Goal: Information Seeking & Learning: Learn about a topic

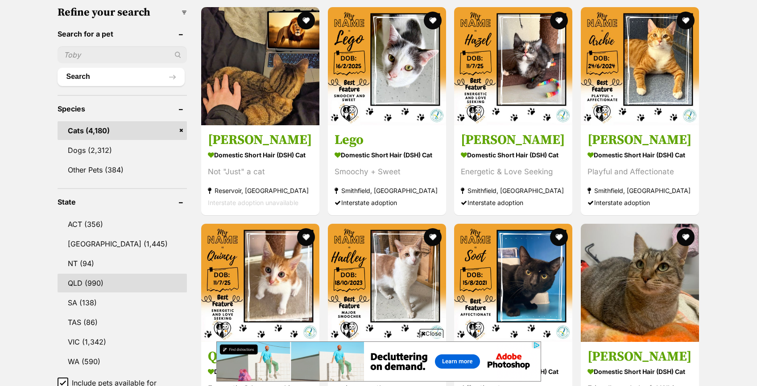
click at [100, 281] on link "QLD (990)" at bounding box center [123, 283] width 130 height 19
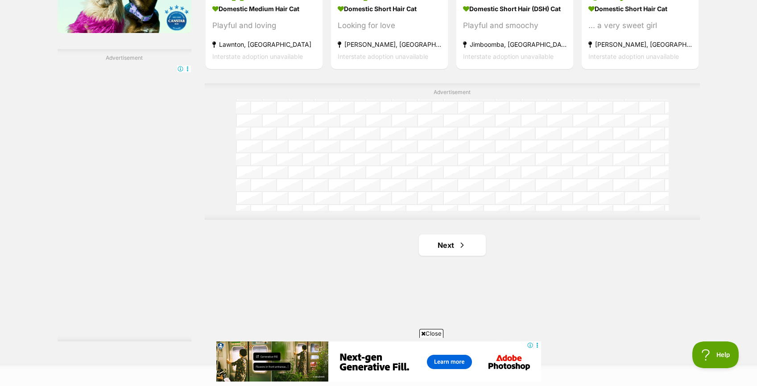
scroll to position [1543, 0]
click at [470, 248] on link "Next" at bounding box center [452, 244] width 67 height 21
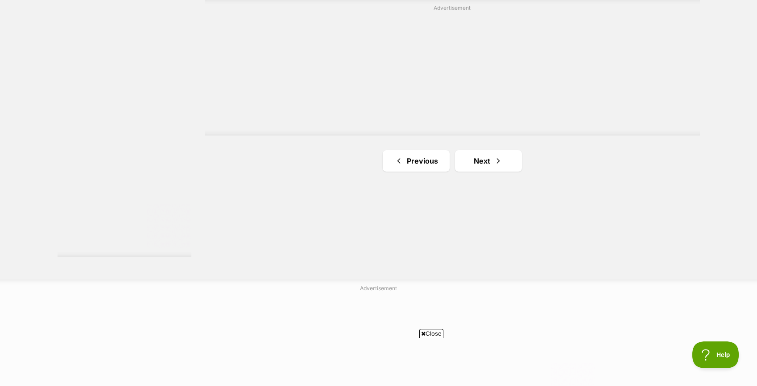
scroll to position [1632, 0]
click at [482, 155] on link "Next" at bounding box center [488, 155] width 67 height 21
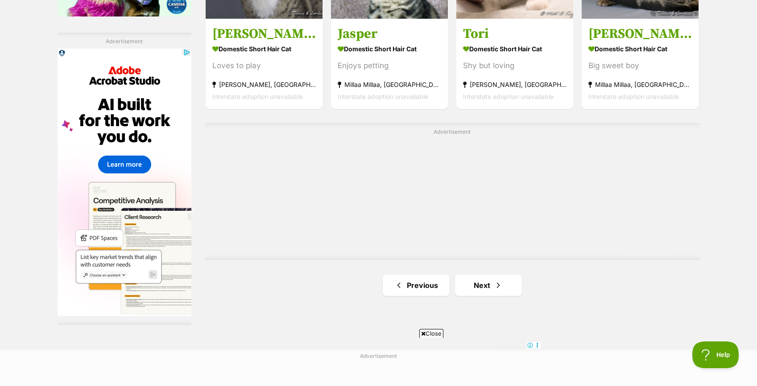
scroll to position [1561, 0]
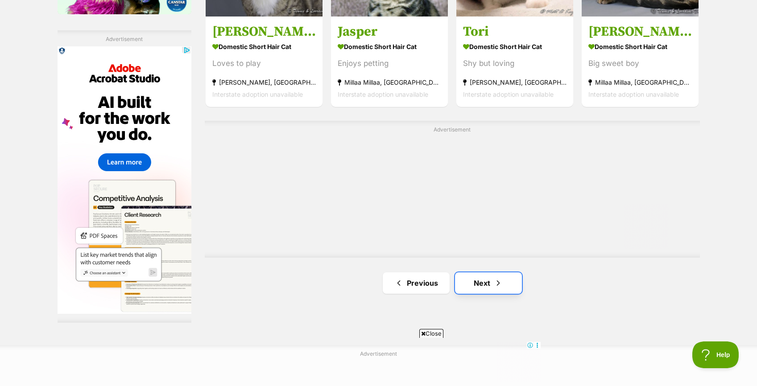
click at [480, 280] on link "Next" at bounding box center [488, 282] width 67 height 21
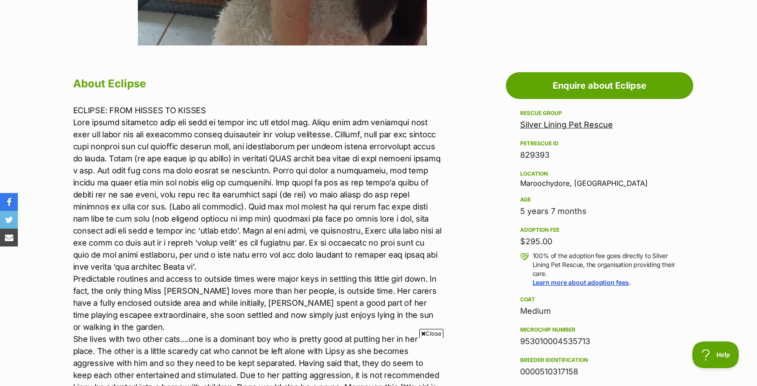
scroll to position [431, 0]
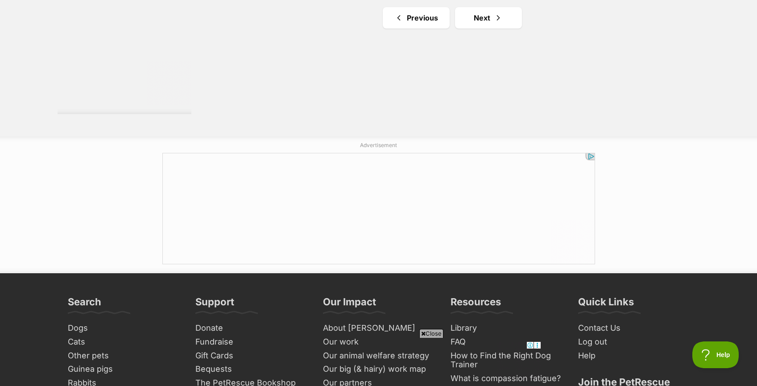
scroll to position [1775, 0]
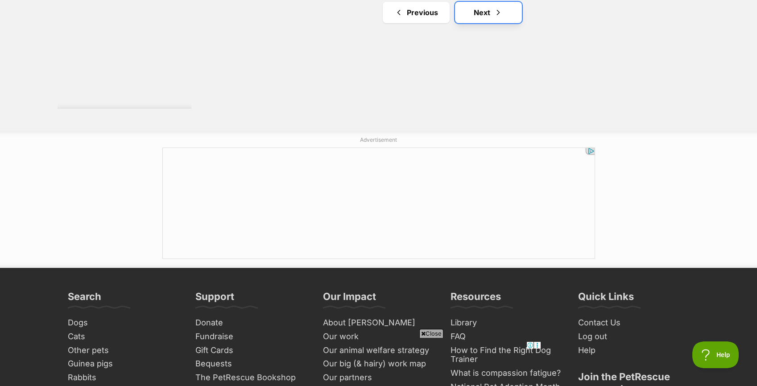
click at [486, 11] on link "Next" at bounding box center [488, 12] width 67 height 21
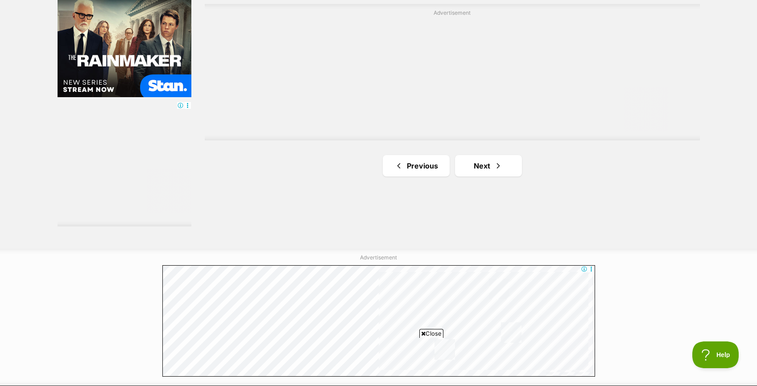
scroll to position [1643, 0]
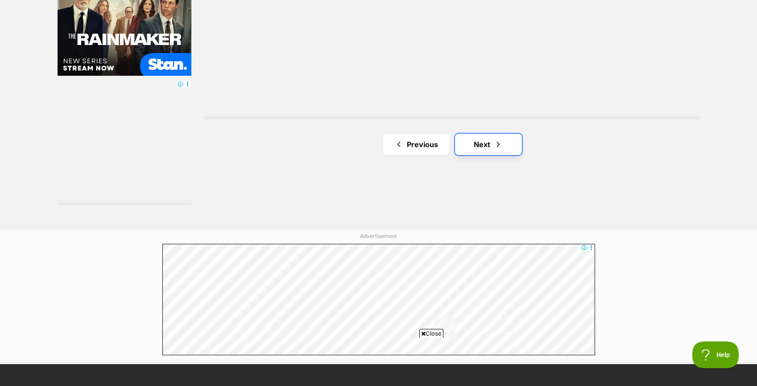
click at [503, 151] on link "Next" at bounding box center [488, 144] width 67 height 21
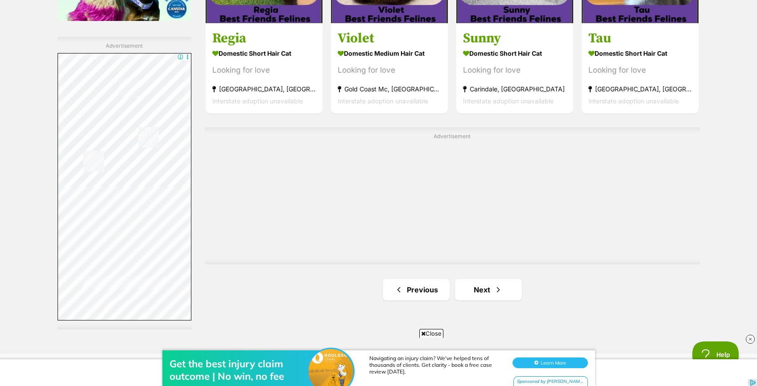
scroll to position [1560, 0]
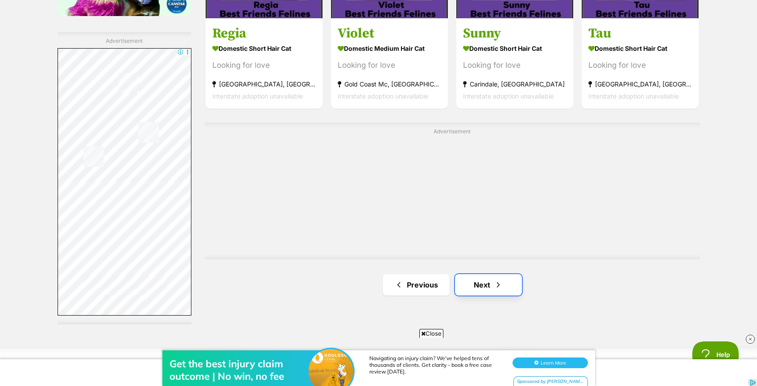
click at [495, 282] on span "Next page" at bounding box center [498, 285] width 9 height 11
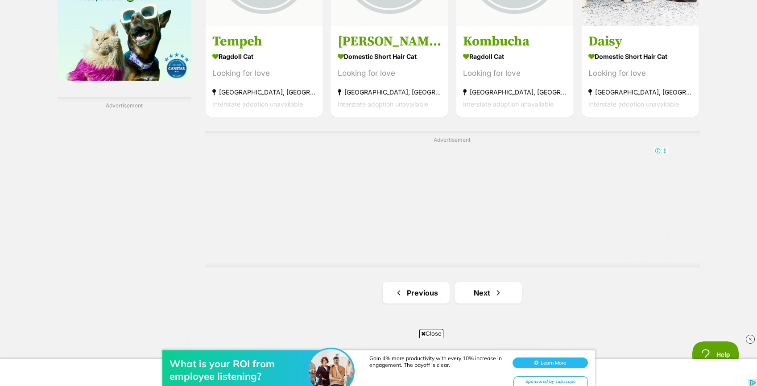
scroll to position [1522, 0]
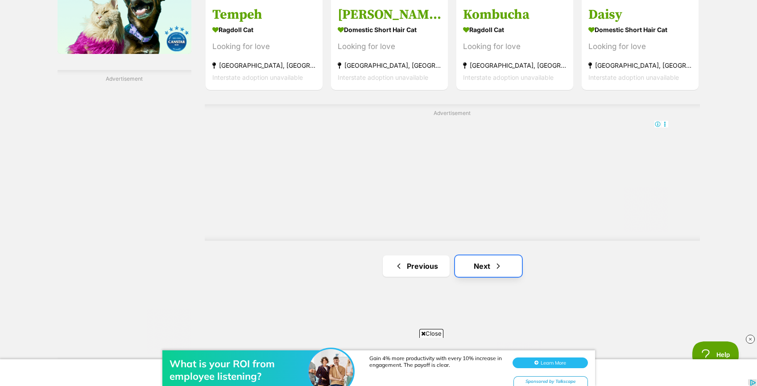
click at [485, 268] on link "Next" at bounding box center [488, 266] width 67 height 21
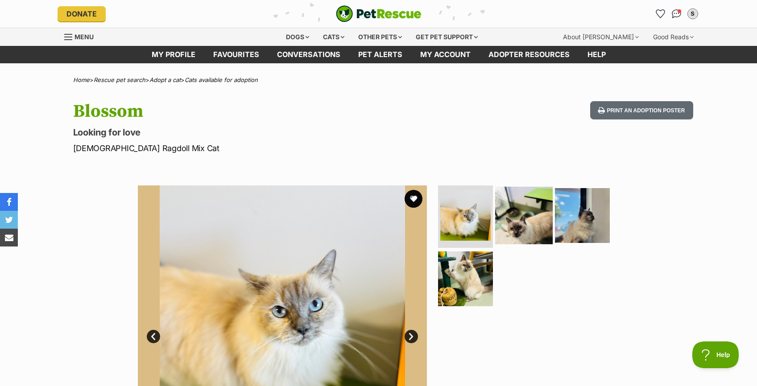
click at [524, 214] on img at bounding box center [524, 216] width 58 height 58
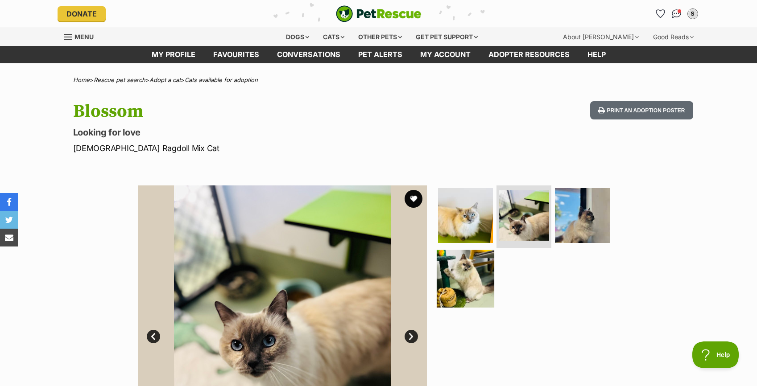
click at [453, 291] on img at bounding box center [466, 279] width 58 height 58
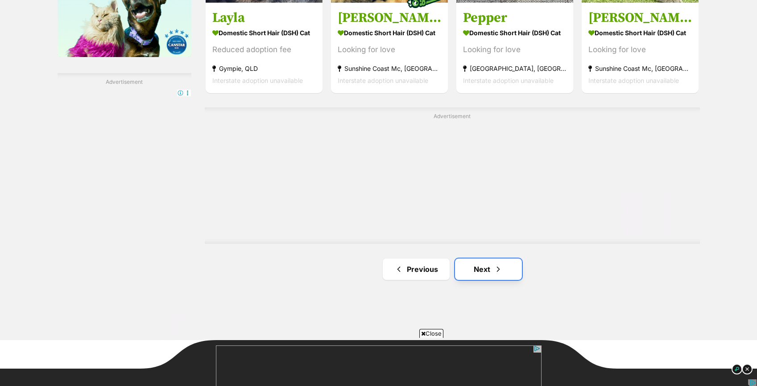
click at [494, 265] on span "Next page" at bounding box center [498, 269] width 9 height 11
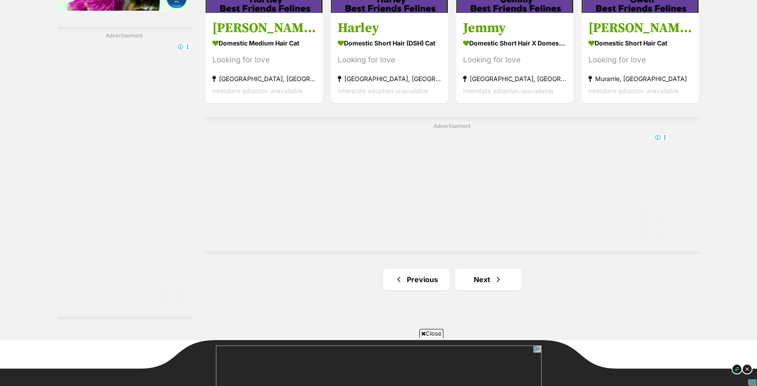
scroll to position [1571, 0]
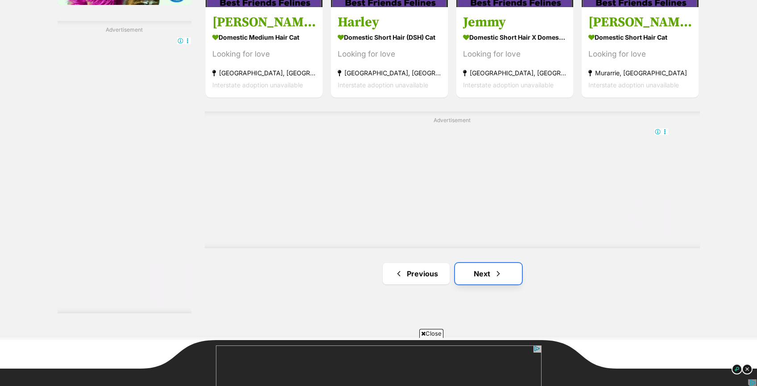
click at [495, 269] on span "Next page" at bounding box center [498, 273] width 9 height 11
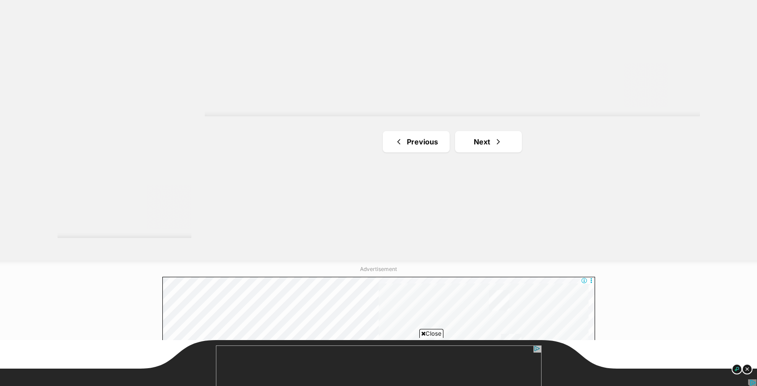
scroll to position [1652, 0]
click at [490, 129] on link "Next" at bounding box center [488, 135] width 67 height 21
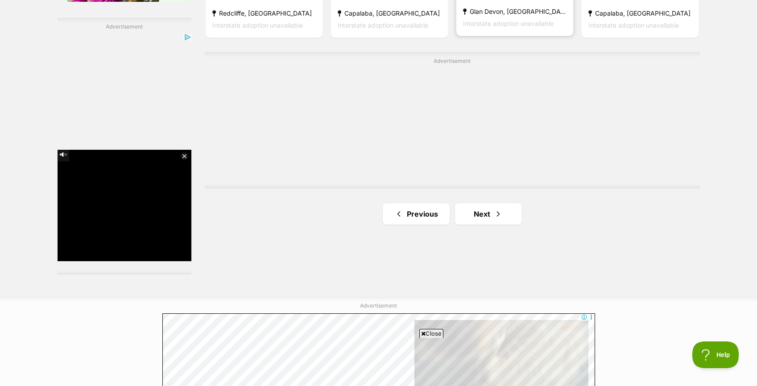
scroll to position [1589, 0]
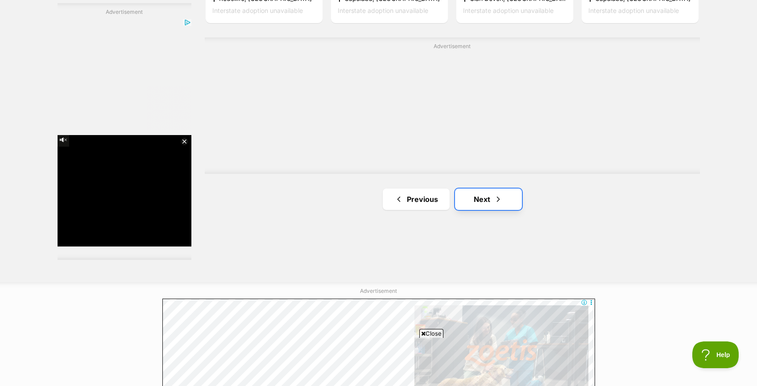
click at [493, 200] on link "Next" at bounding box center [488, 199] width 67 height 21
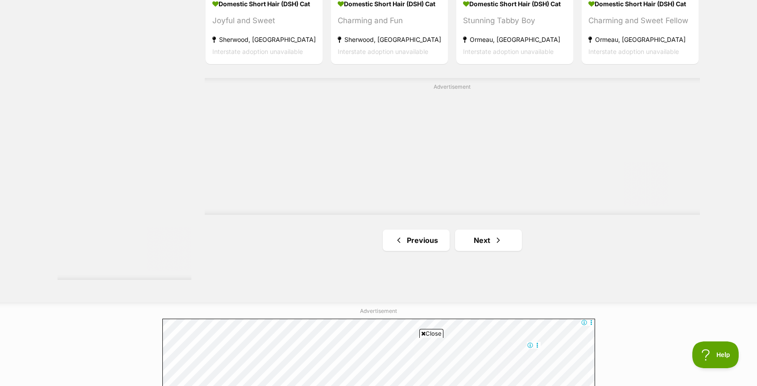
scroll to position [1608, 0]
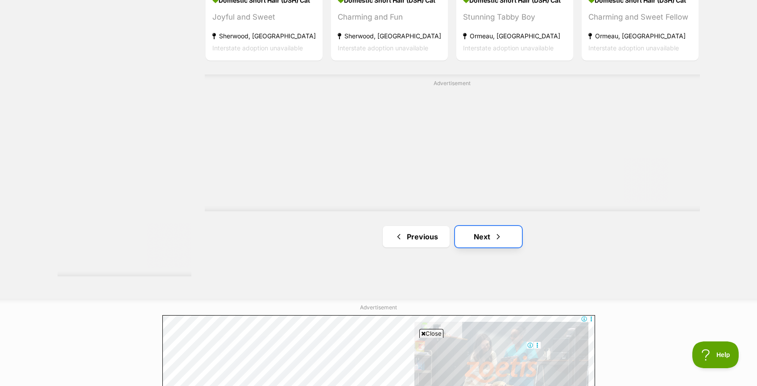
click at [496, 233] on span "Next page" at bounding box center [498, 236] width 9 height 11
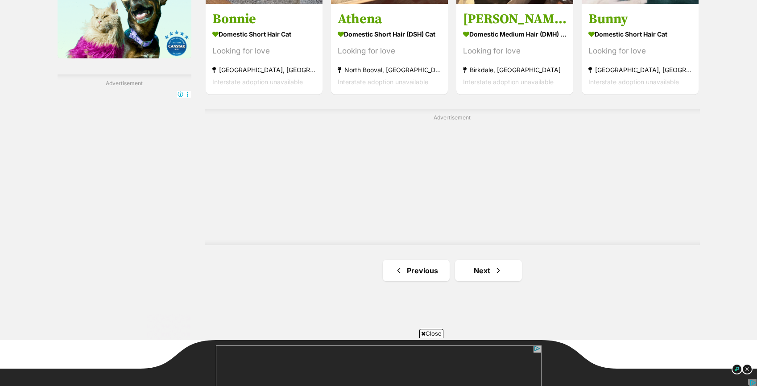
scroll to position [1518, 0]
click at [502, 268] on span "Next page" at bounding box center [498, 270] width 9 height 11
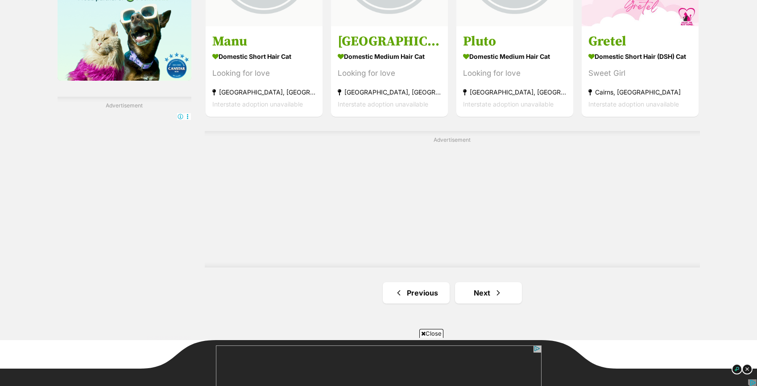
scroll to position [1494, 0]
click at [500, 295] on span "Next page" at bounding box center [498, 293] width 9 height 11
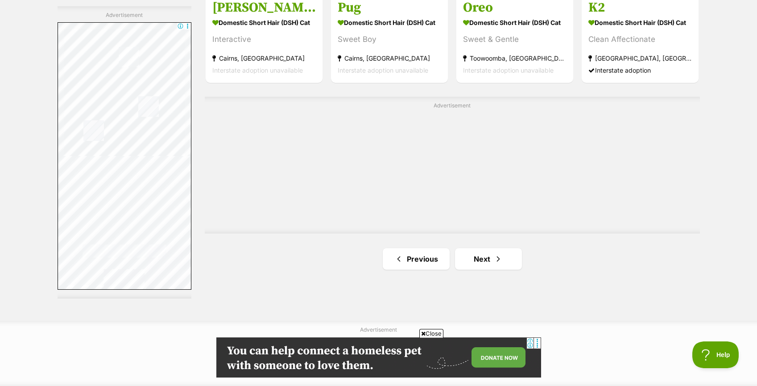
scroll to position [1586, 0]
click at [496, 258] on span "Next page" at bounding box center [498, 258] width 9 height 11
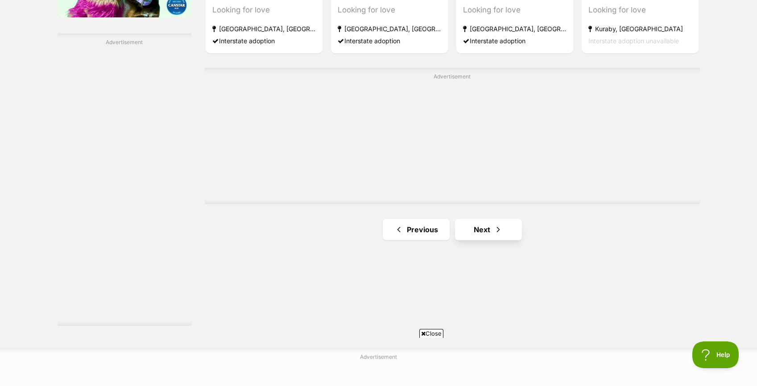
scroll to position [1560, 0]
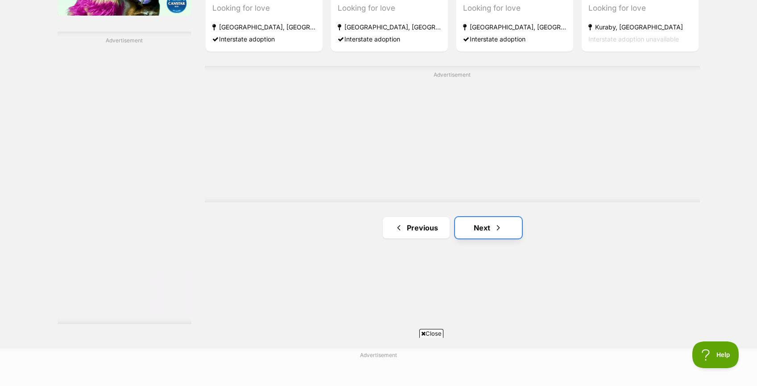
click at [494, 229] on span "Next page" at bounding box center [498, 228] width 9 height 11
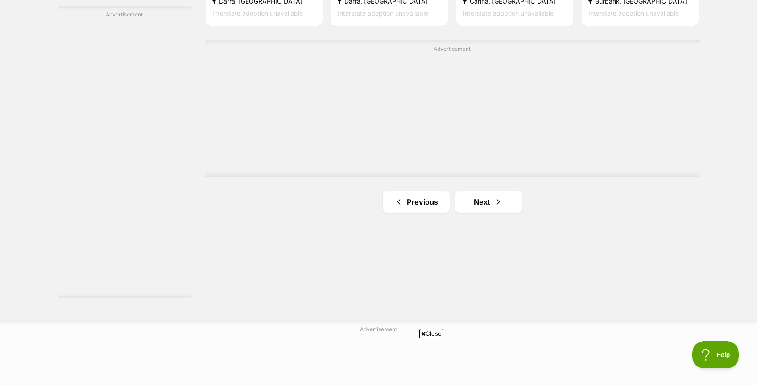
scroll to position [1597, 0]
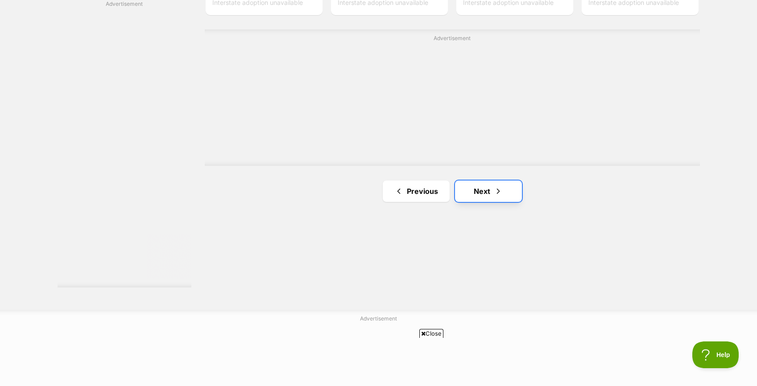
click at [489, 185] on link "Next" at bounding box center [488, 191] width 67 height 21
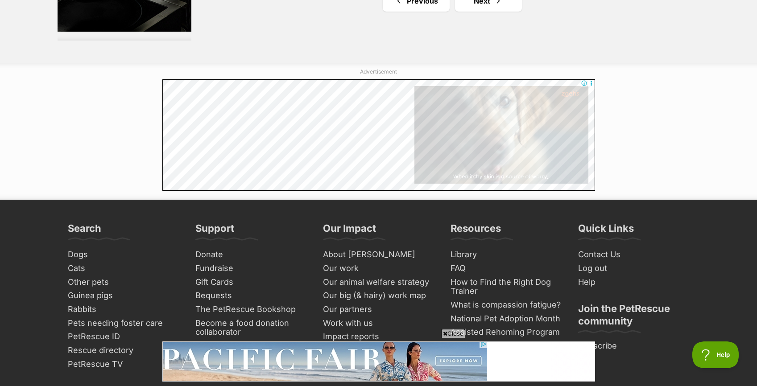
scroll to position [1844, 0]
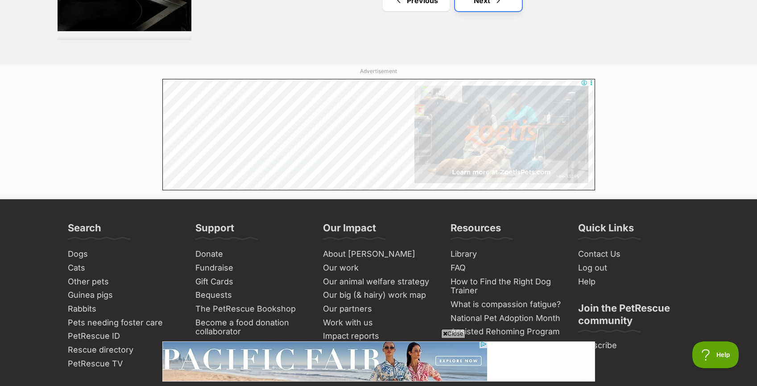
click at [470, 4] on link "Next" at bounding box center [488, 0] width 67 height 21
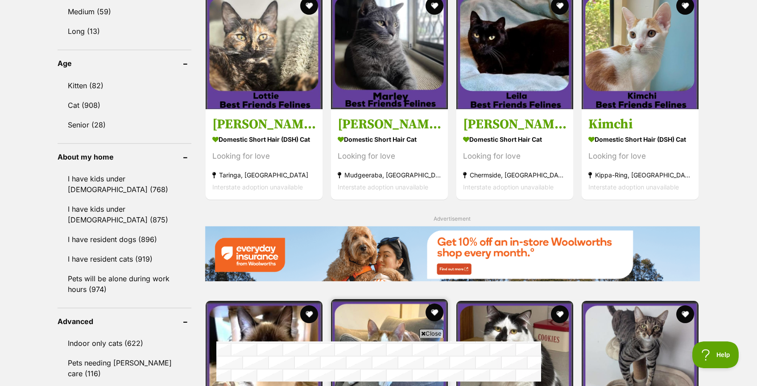
scroll to position [780, 0]
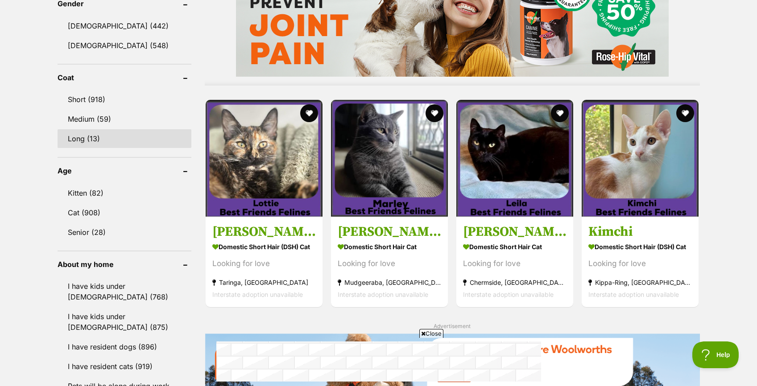
click at [80, 139] on link "Long (13)" at bounding box center [125, 138] width 134 height 19
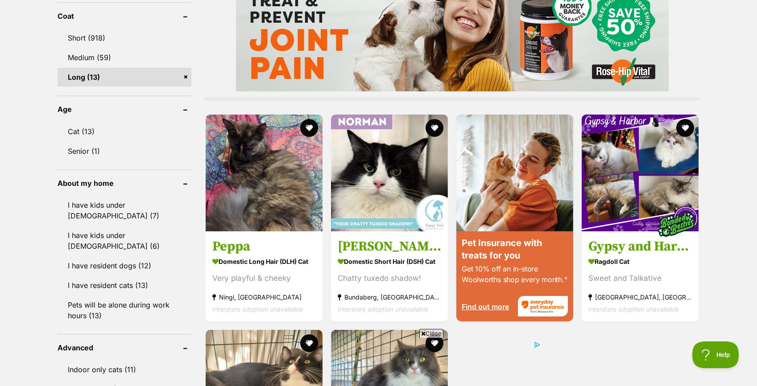
scroll to position [817, 0]
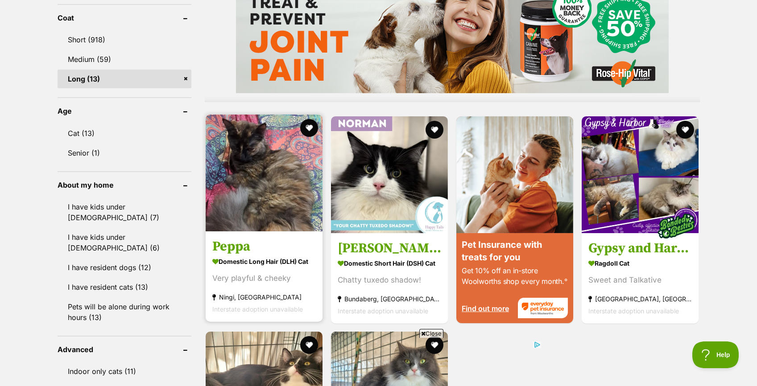
click at [280, 187] on img at bounding box center [264, 173] width 117 height 117
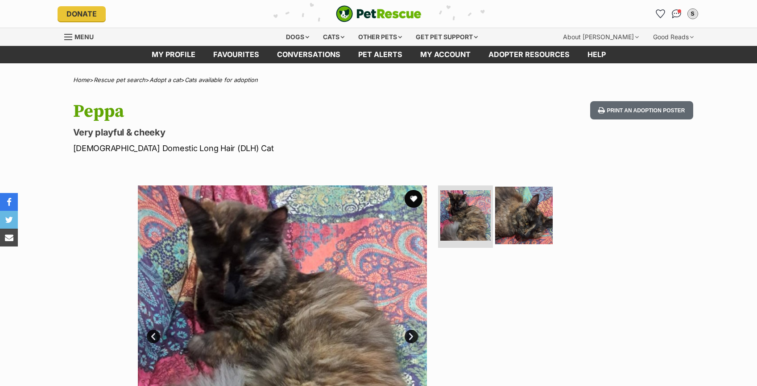
click at [513, 213] on img at bounding box center [524, 216] width 58 height 58
